Goal: Task Accomplishment & Management: Complete application form

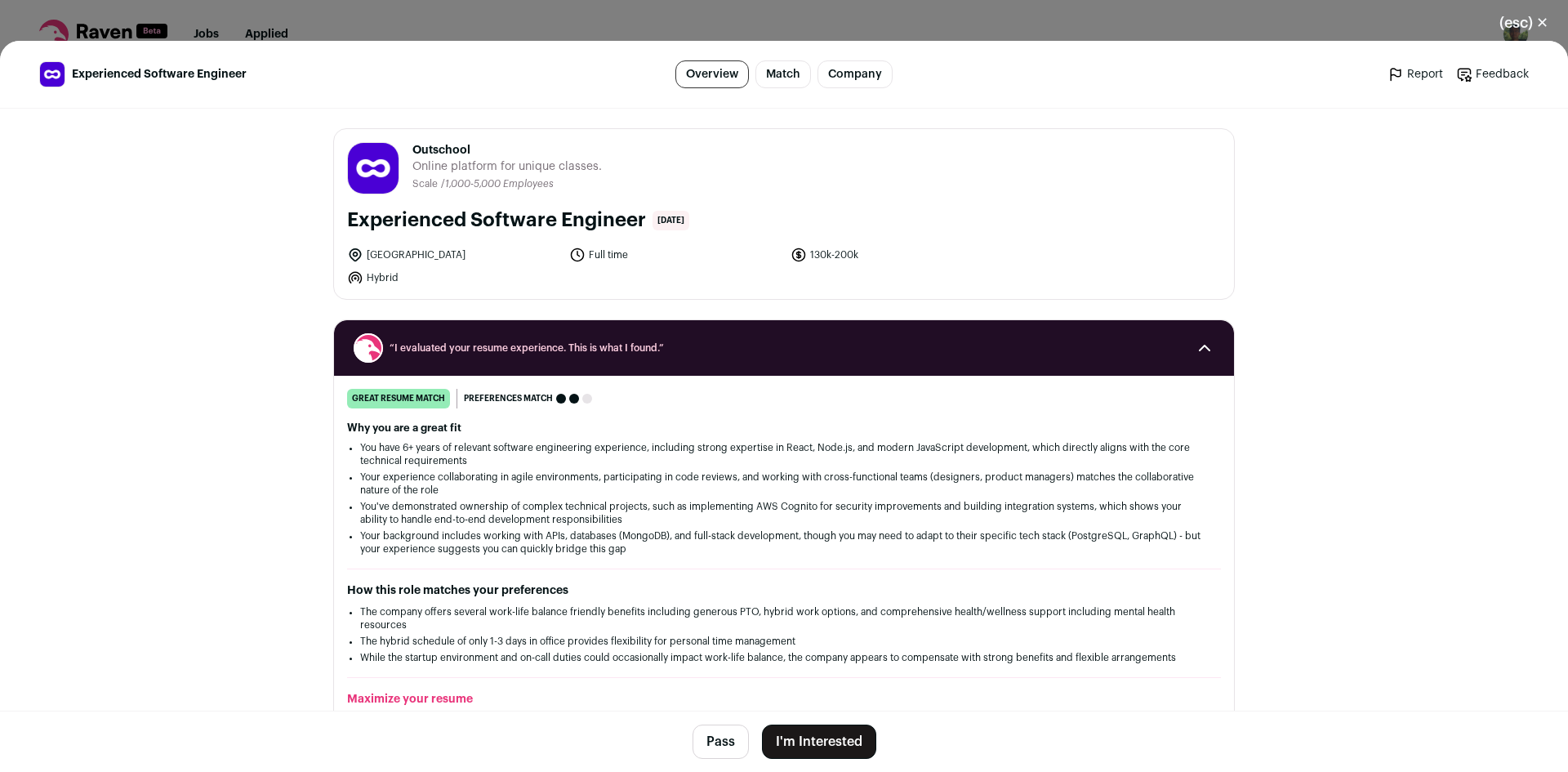
click at [454, 150] on span "Outschool" at bounding box center [506, 150] width 189 height 17
copy span "Outschool"
click at [821, 739] on button "I'm Interested" at bounding box center [819, 741] width 115 height 34
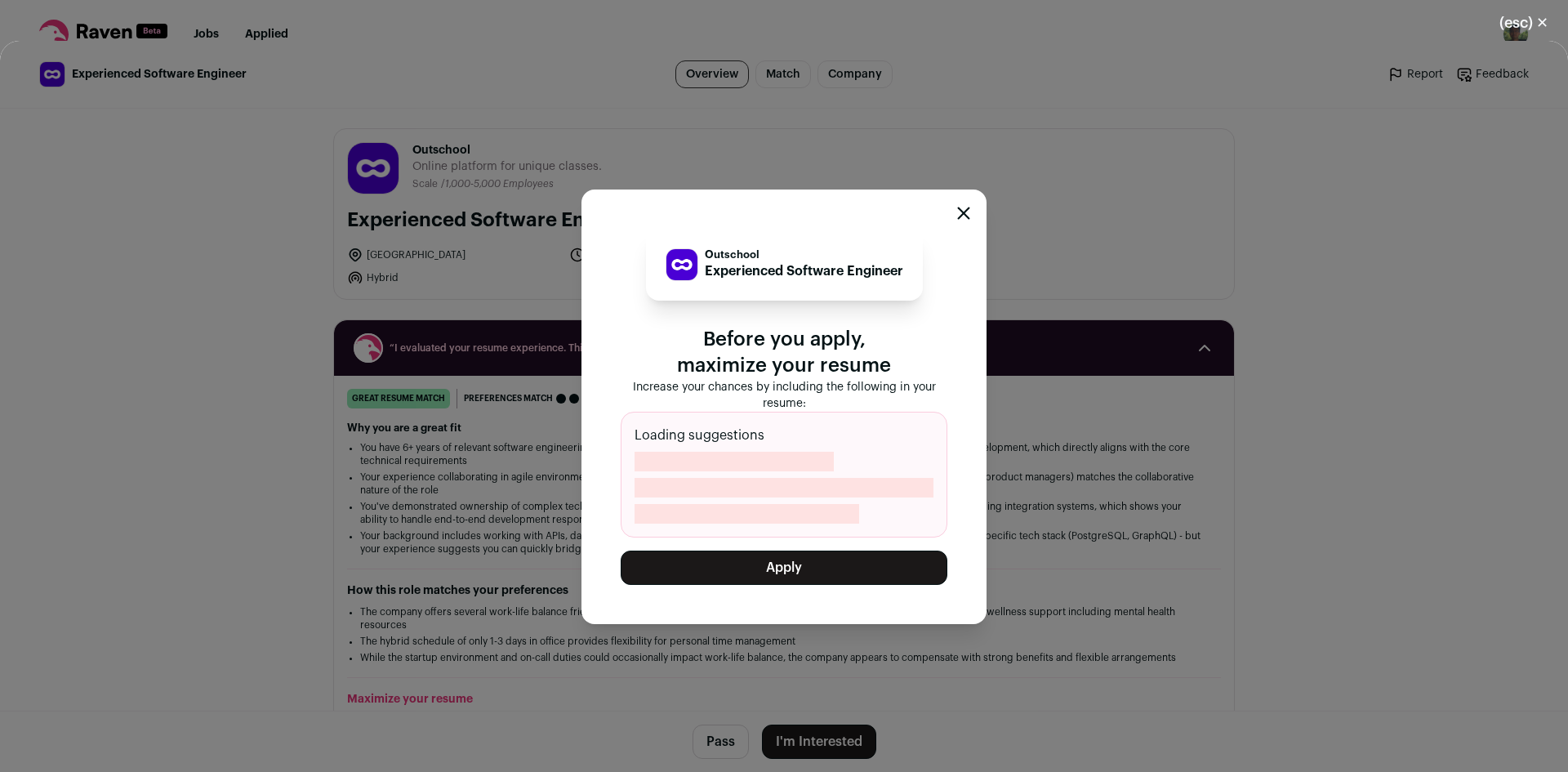
click at [816, 563] on button "Apply" at bounding box center [784, 567] width 327 height 34
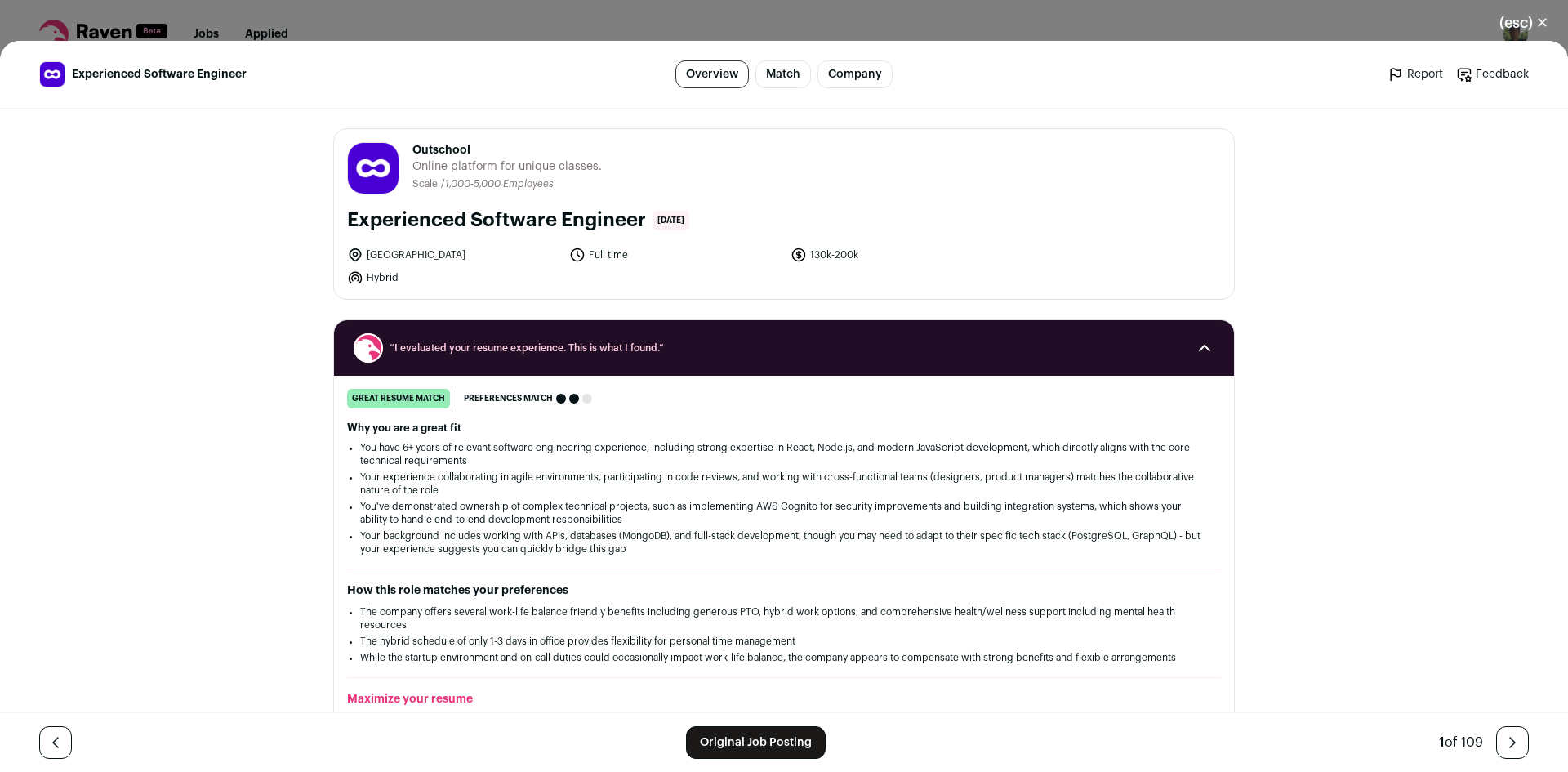
click at [446, 150] on span "Outschool" at bounding box center [506, 150] width 189 height 17
drag, startPoint x: 359, startPoint y: 260, endPoint x: 427, endPoint y: 257, distance: 68.1
click at [427, 257] on li "San Francisco" at bounding box center [453, 254] width 212 height 17
click at [423, 253] on li "San Francisco" at bounding box center [453, 254] width 212 height 17
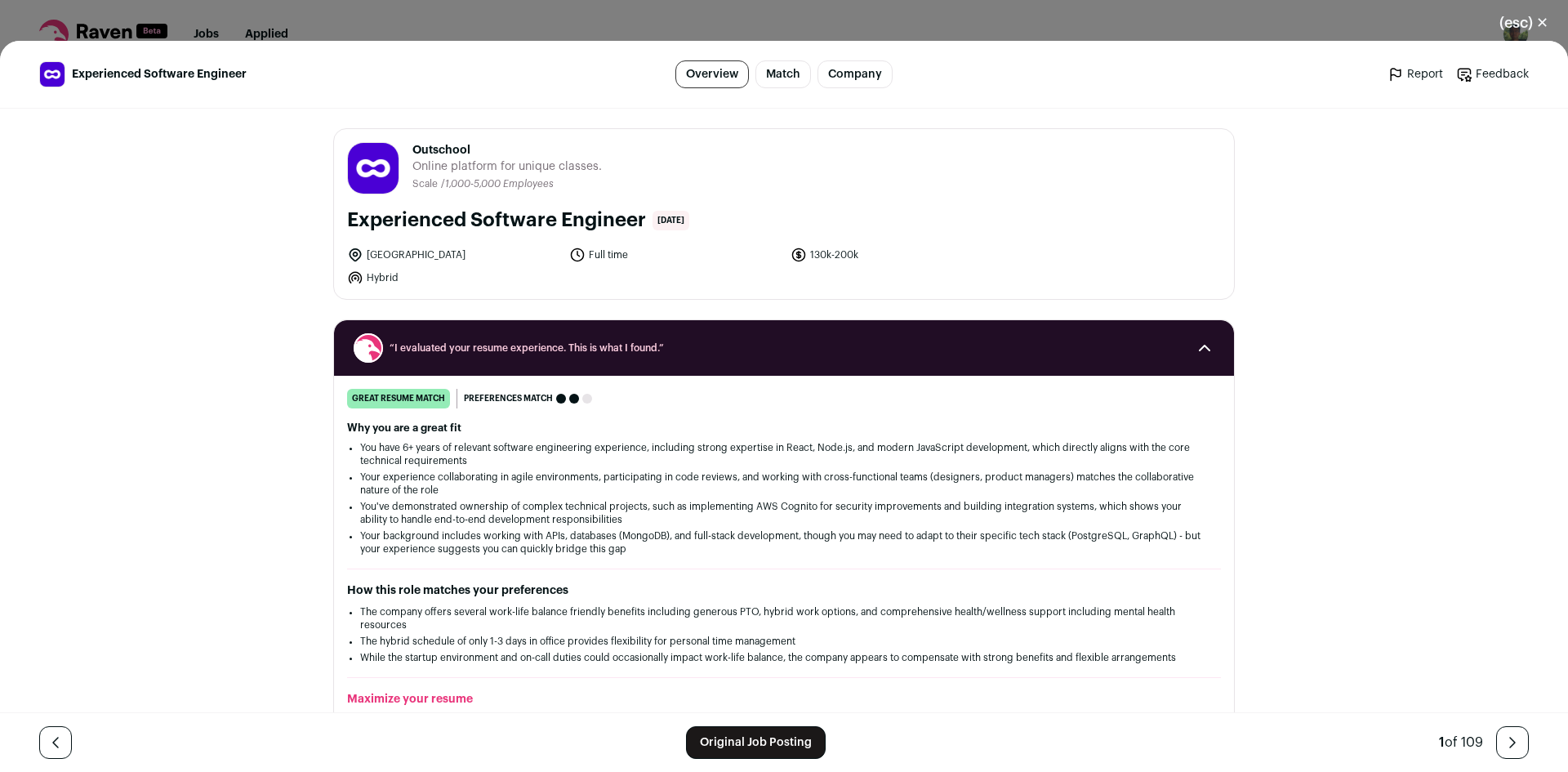
copy li "San Francisco"
drag, startPoint x: 1519, startPoint y: 26, endPoint x: 1492, endPoint y: 30, distance: 27.3
click at [1519, 26] on button "(esc) ✕" at bounding box center [1524, 23] width 88 height 36
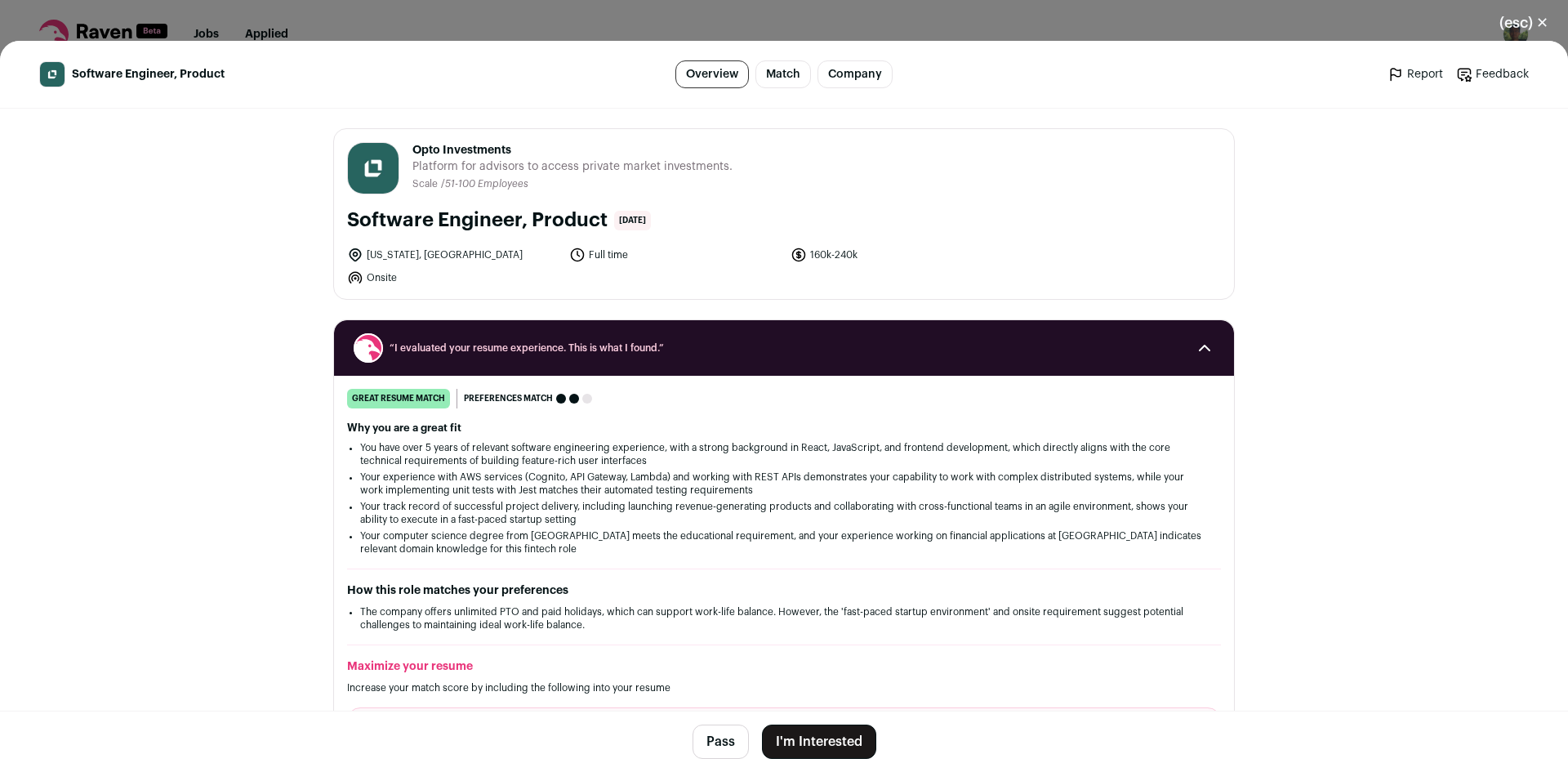
drag, startPoint x: 429, startPoint y: 144, endPoint x: 514, endPoint y: 142, distance: 85.0
click at [512, 141] on div "Opto Investments [DOMAIN_NAME] Public / Private Private Valuation $475M Company…" at bounding box center [783, 214] width 900 height 170
copy span "Opto Investments"
click at [846, 741] on button "I'm Interested" at bounding box center [819, 741] width 115 height 34
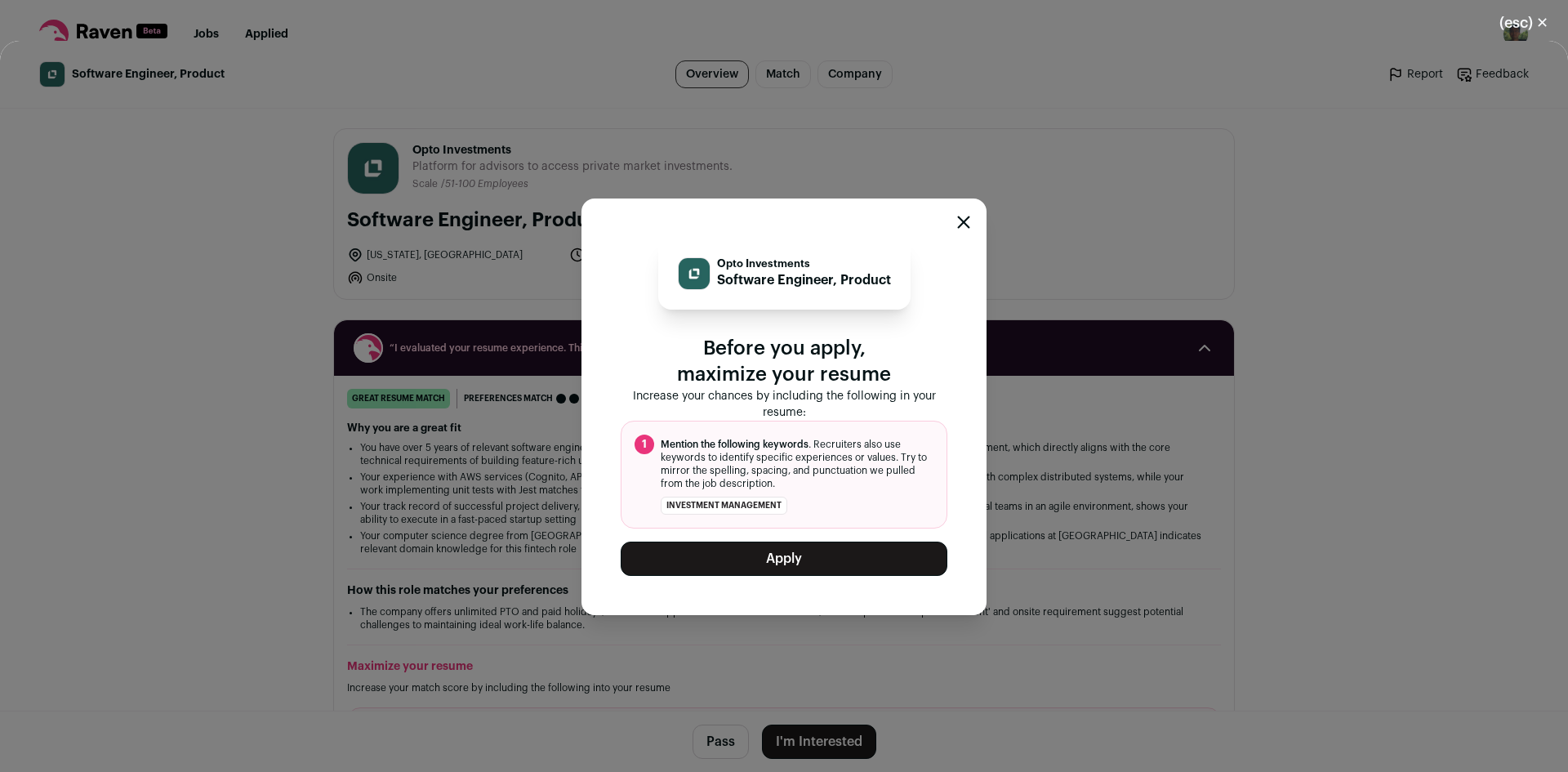
click at [841, 556] on button "Apply" at bounding box center [784, 558] width 327 height 34
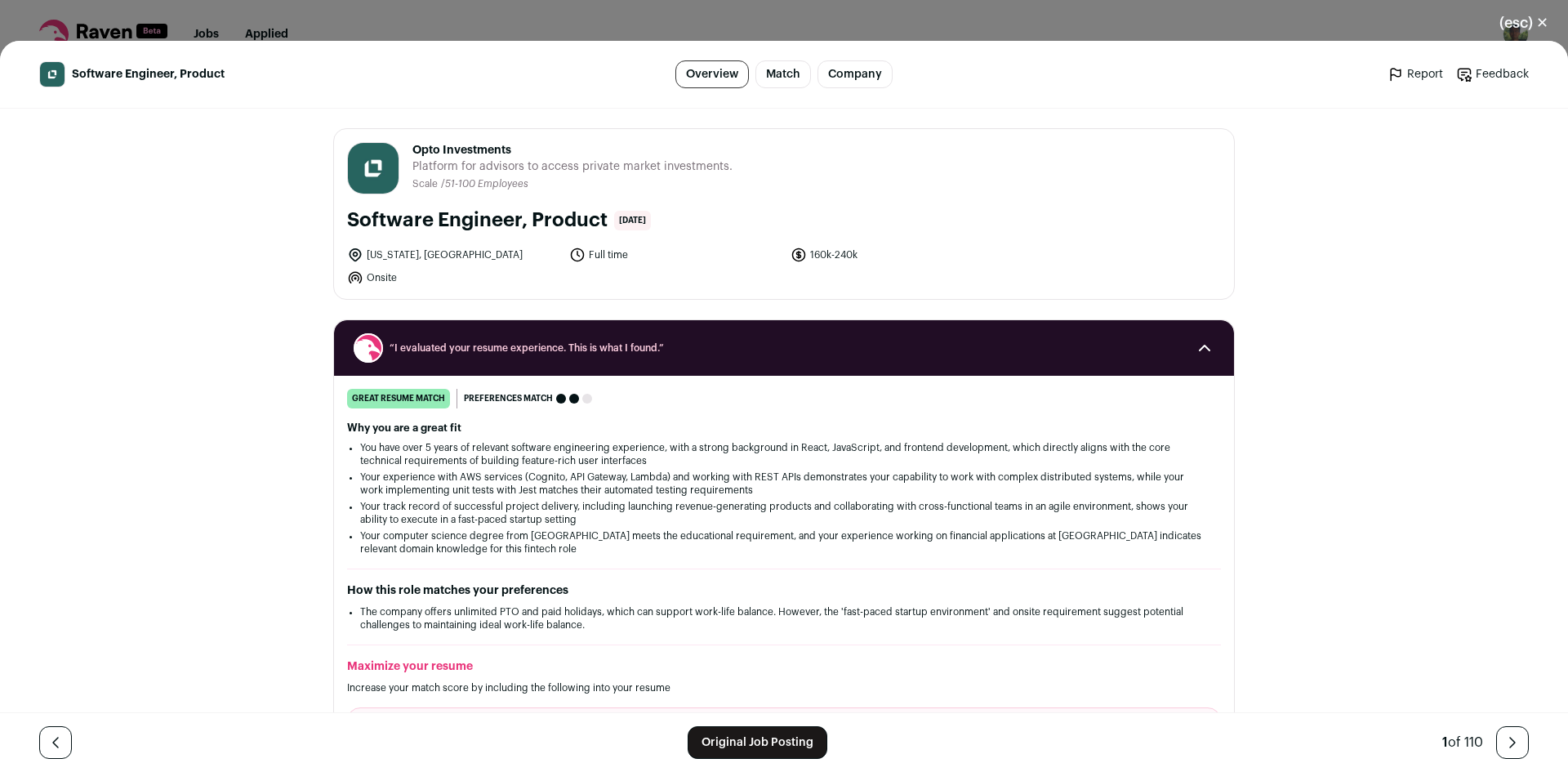
drag, startPoint x: 407, startPoint y: 148, endPoint x: 506, endPoint y: 147, distance: 99.0
click at [506, 147] on span "Opto Investments" at bounding box center [572, 150] width 320 height 17
copy span "Opto Investments"
click at [1538, 18] on button "(esc) ✕" at bounding box center [1524, 23] width 88 height 36
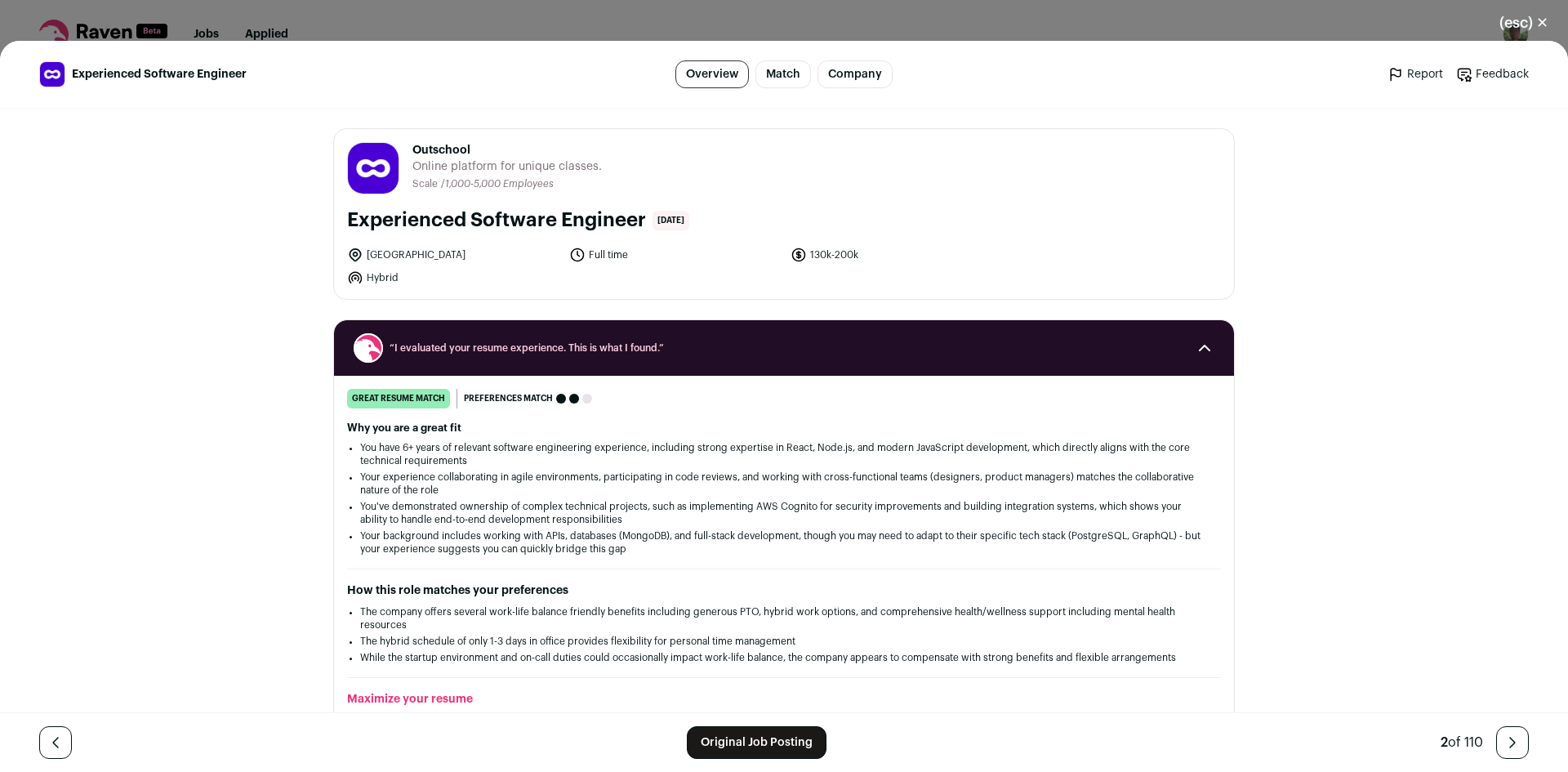
drag, startPoint x: 1518, startPoint y: 23, endPoint x: 1166, endPoint y: 75, distance: 355.8
click at [1518, 23] on button "(esc) ✕" at bounding box center [1524, 23] width 88 height 36
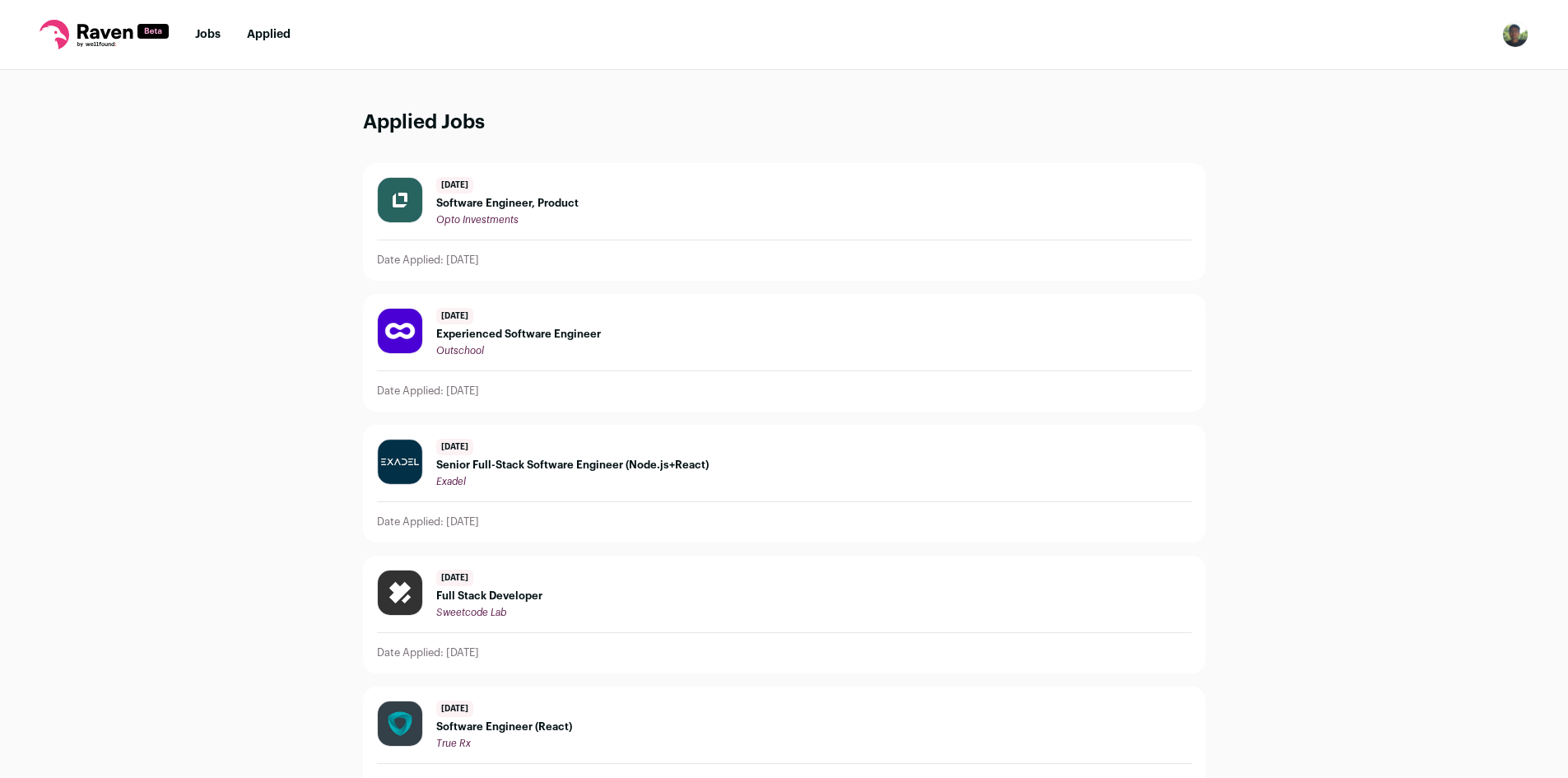
click at [216, 37] on link "Jobs" at bounding box center [208, 35] width 26 height 12
